Goal: Find specific page/section: Find specific page/section

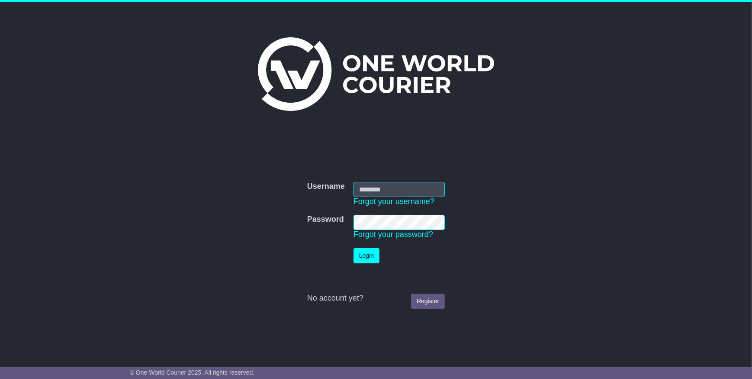
type input "**********"
click at [362, 252] on button "Login" at bounding box center [366, 255] width 26 height 15
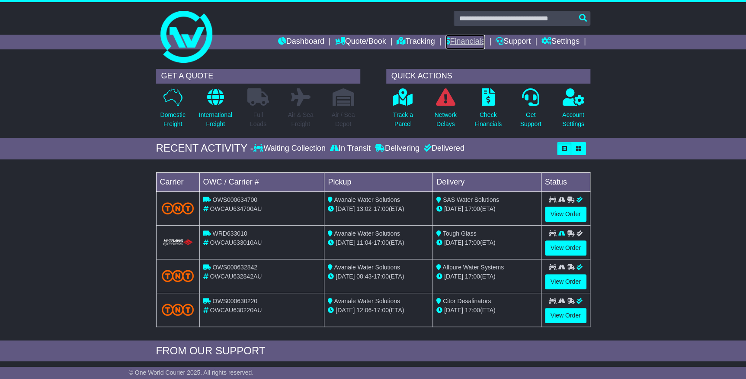
click at [446, 40] on link "Financials" at bounding box center [465, 42] width 39 height 15
